Goal: Task Accomplishment & Management: Use online tool/utility

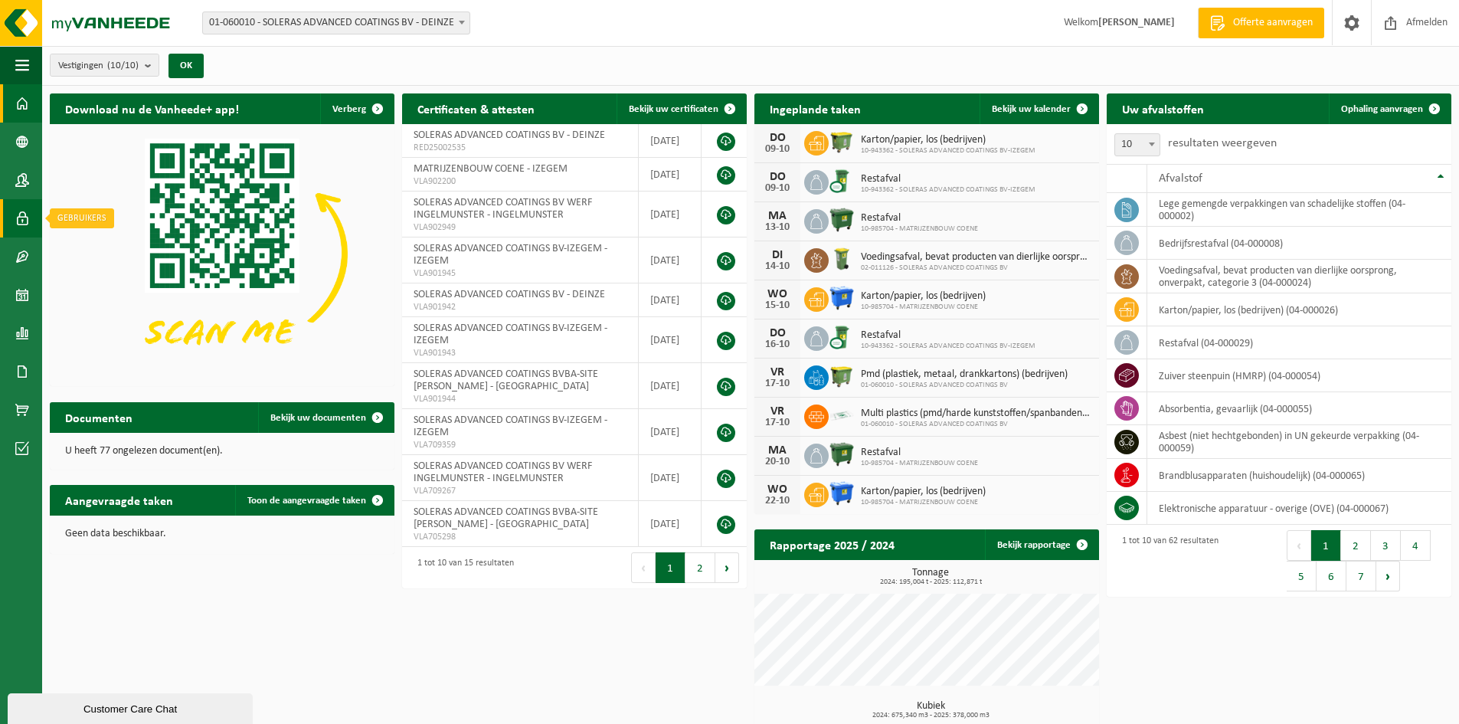
click at [18, 218] on span at bounding box center [22, 218] width 14 height 38
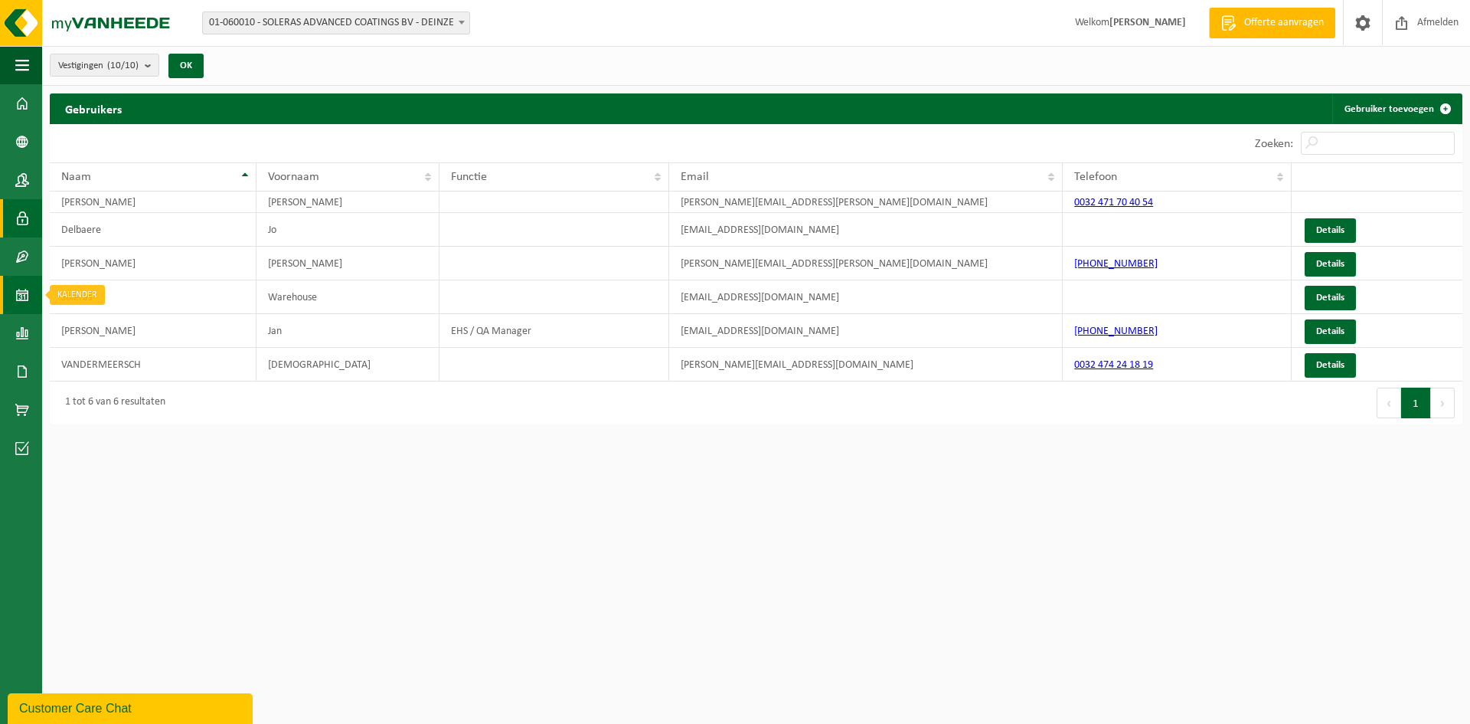
click at [27, 289] on span at bounding box center [22, 295] width 14 height 38
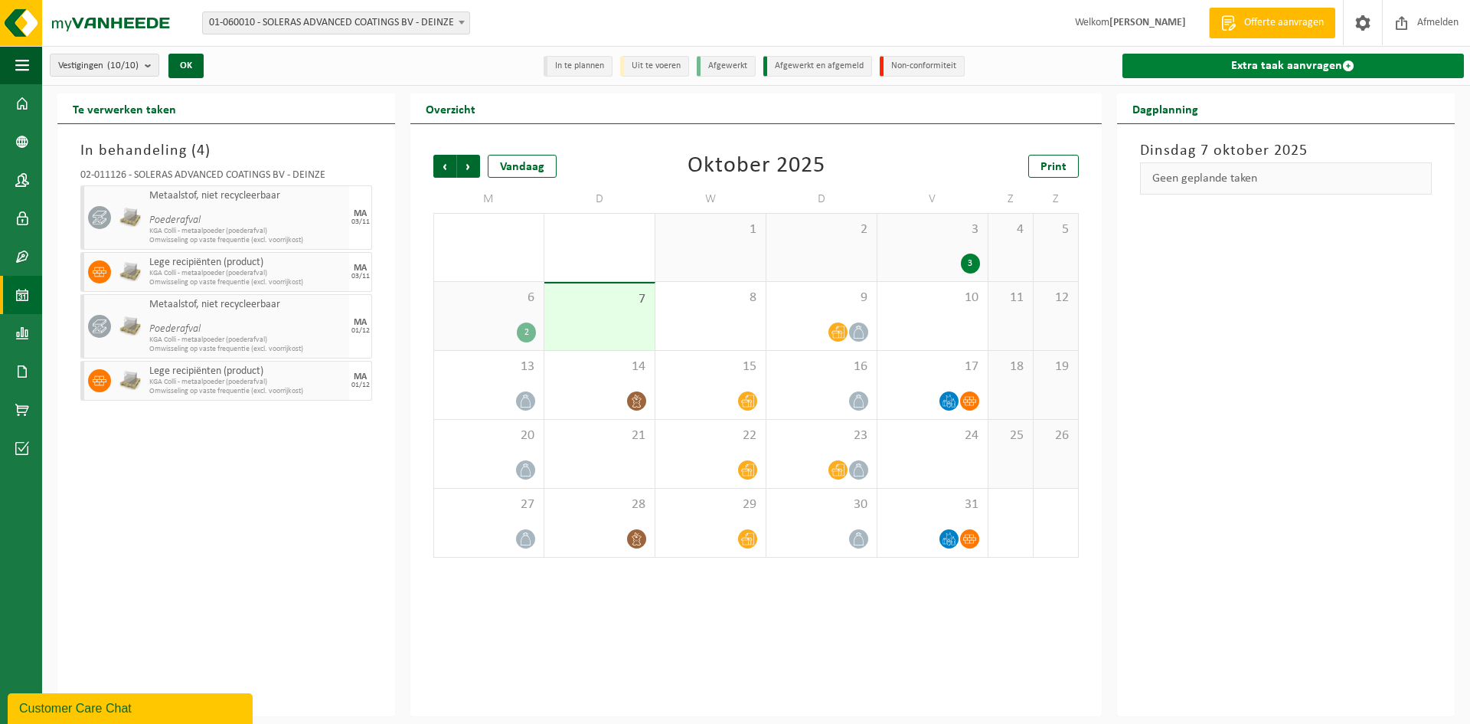
click at [1259, 60] on link "Extra taak aanvragen" at bounding box center [1292, 66] width 341 height 25
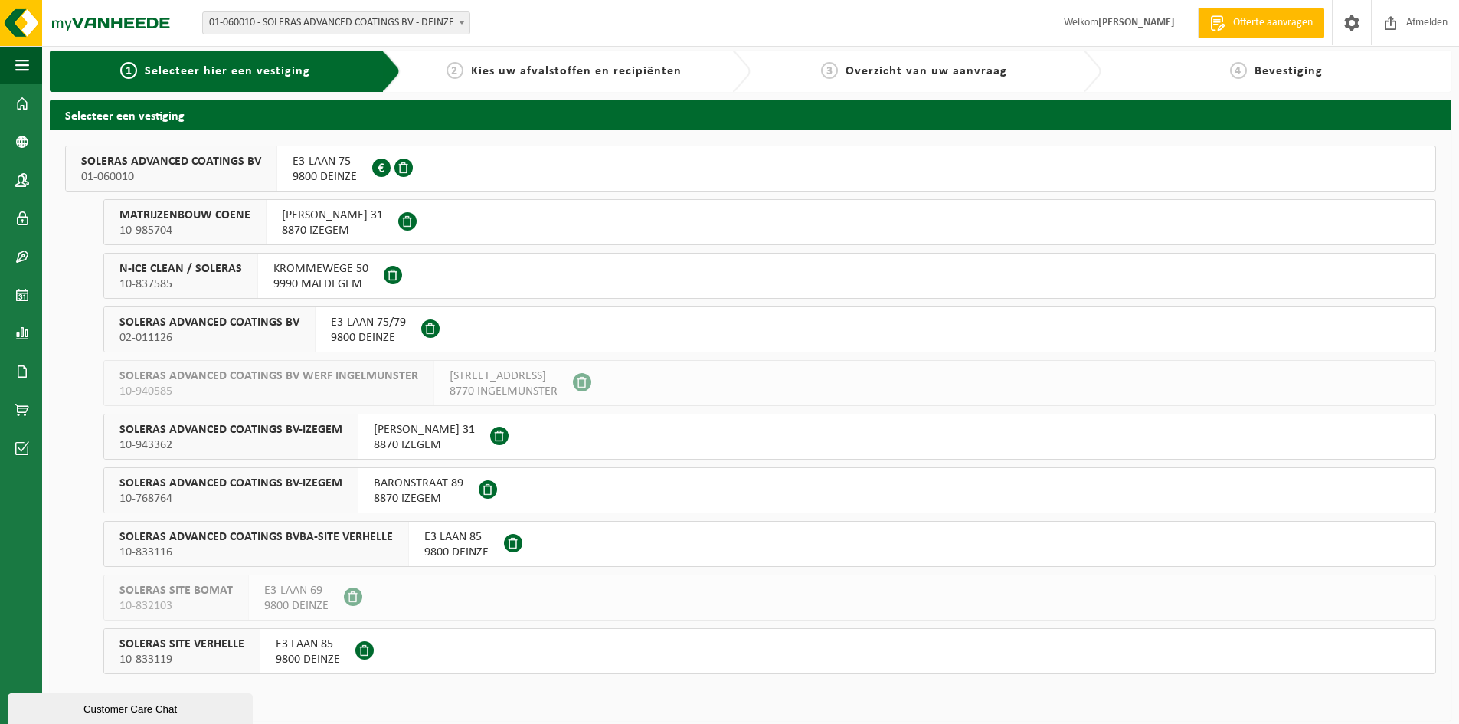
scroll to position [16, 0]
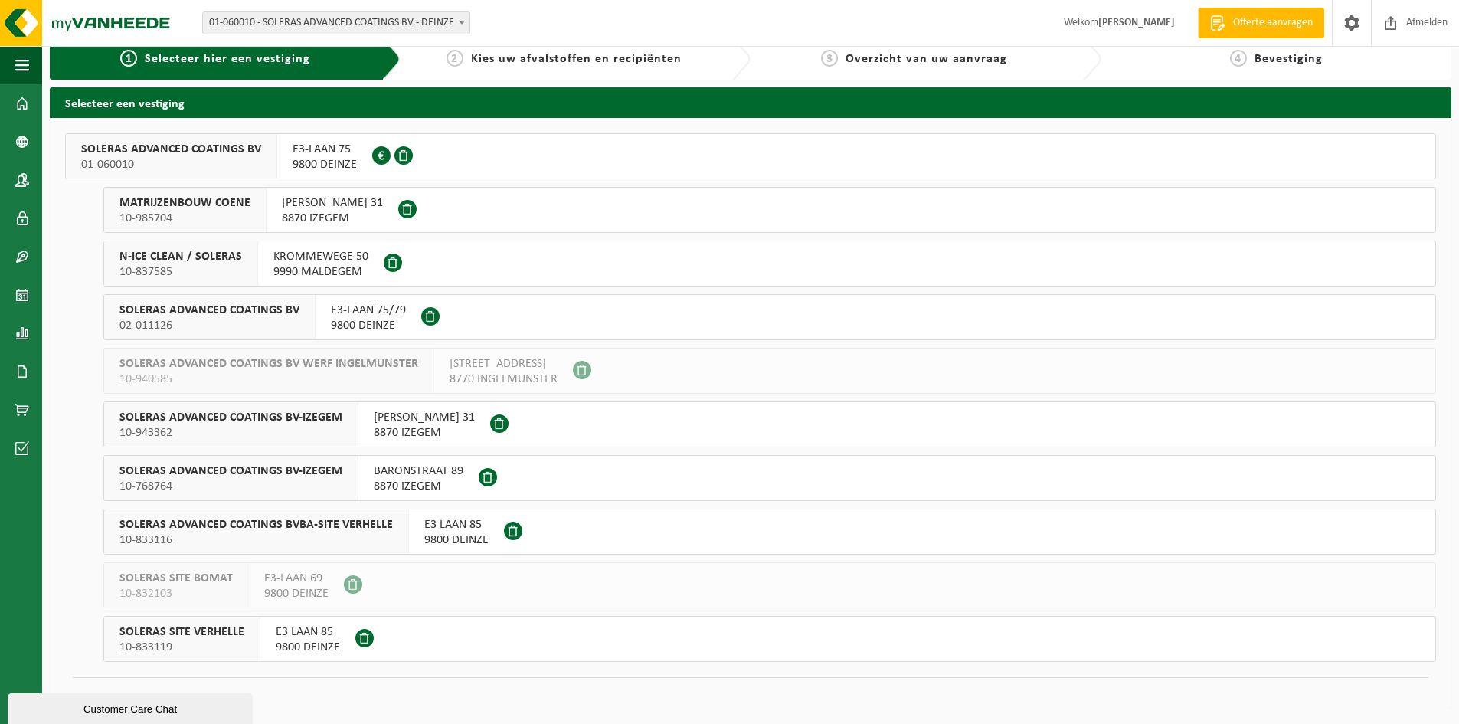
click at [240, 152] on span "SOLERAS ADVANCED COATINGS BV" at bounding box center [171, 149] width 180 height 15
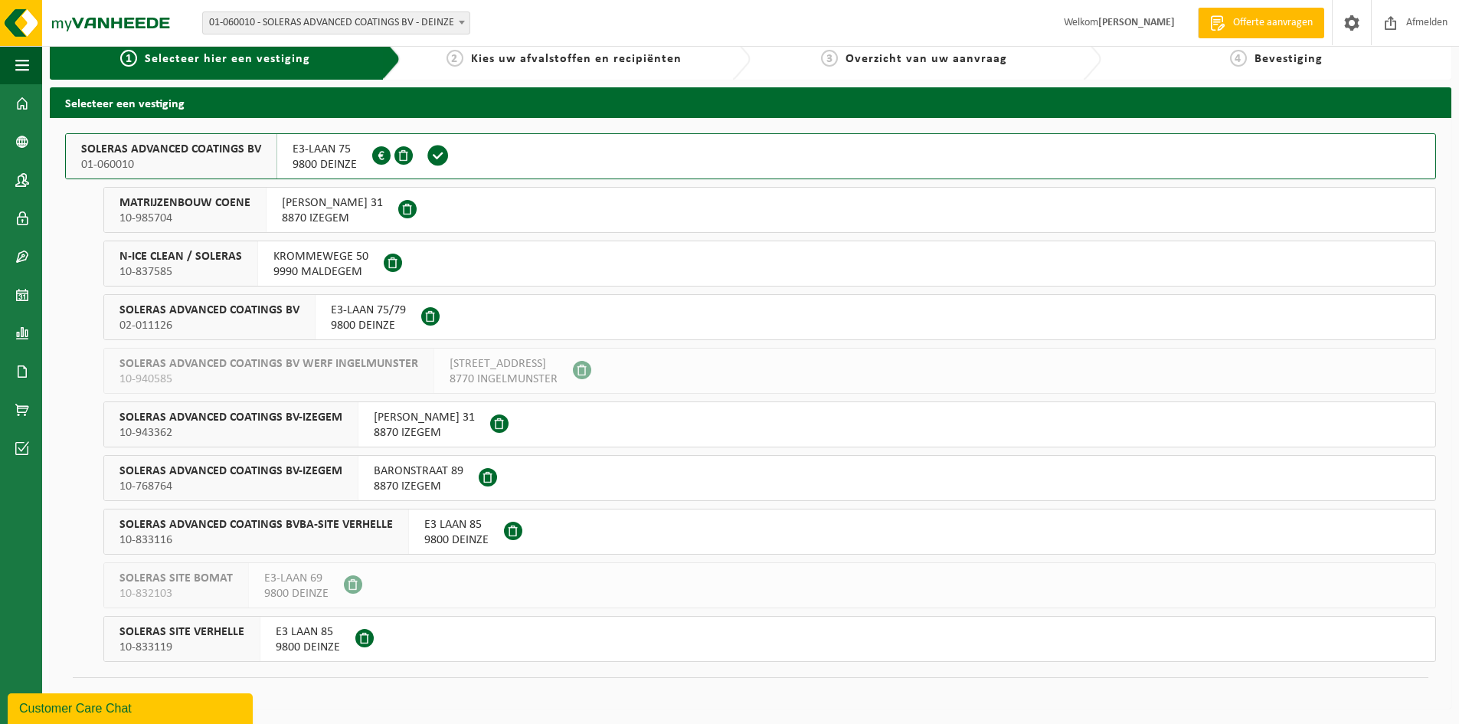
click at [283, 321] on span "02-011126" at bounding box center [209, 325] width 180 height 15
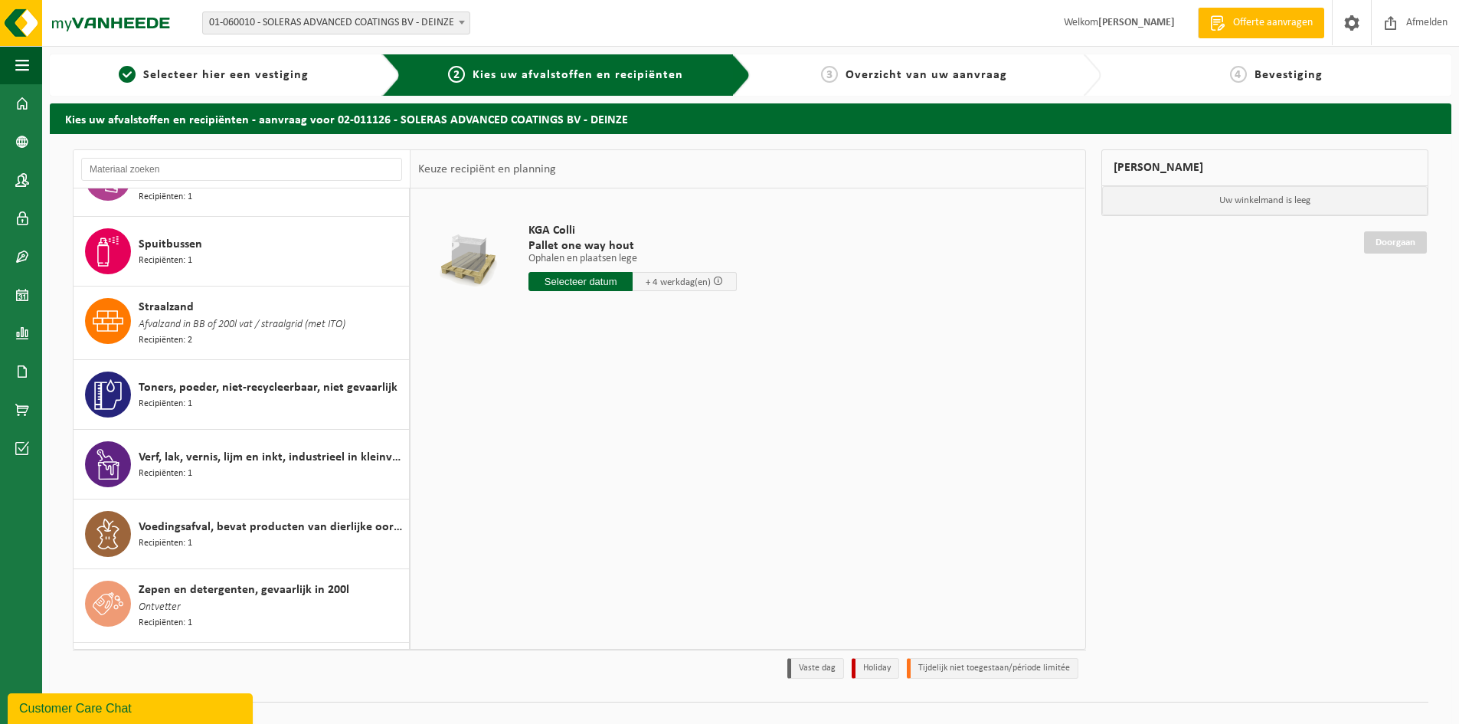
scroll to position [1662, 0]
